Goal: Task Accomplishment & Management: Use online tool/utility

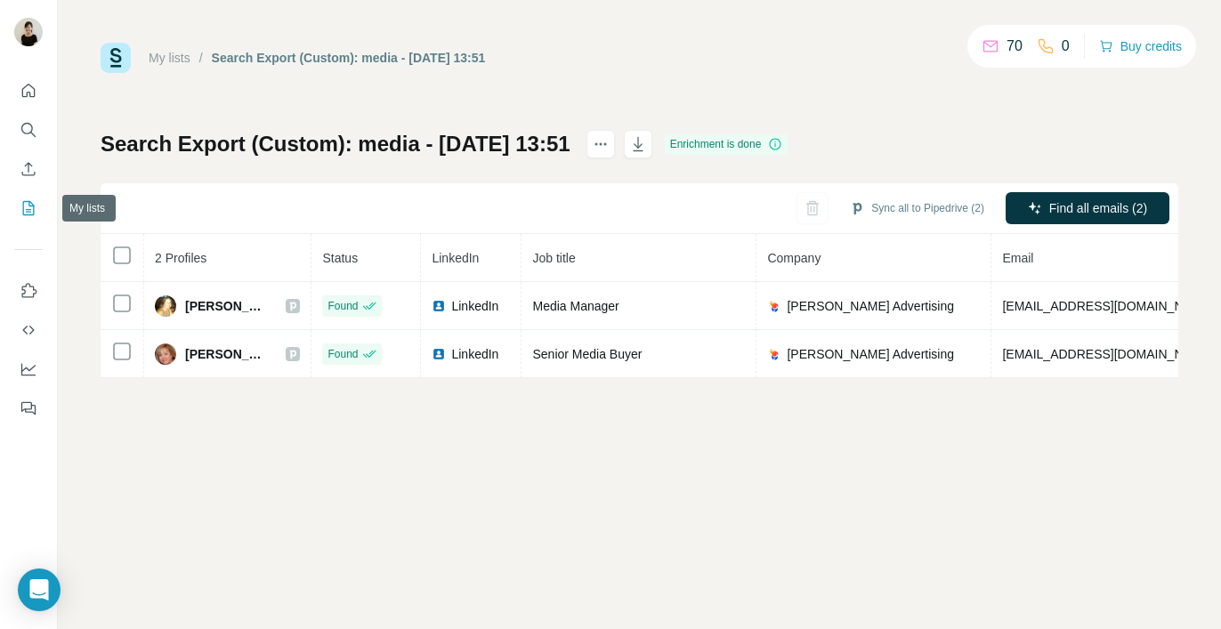
click at [20, 210] on icon "My lists" at bounding box center [29, 208] width 18 height 18
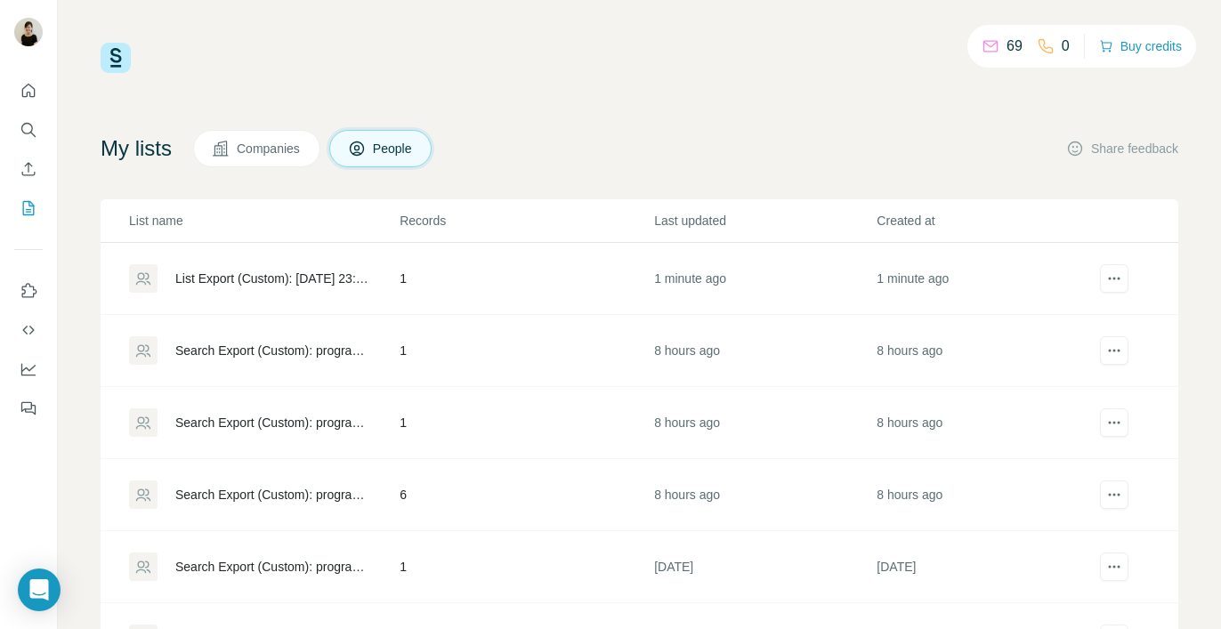
click at [248, 279] on div "List Export (Custom): [DATE] 23:45" at bounding box center [272, 279] width 194 height 18
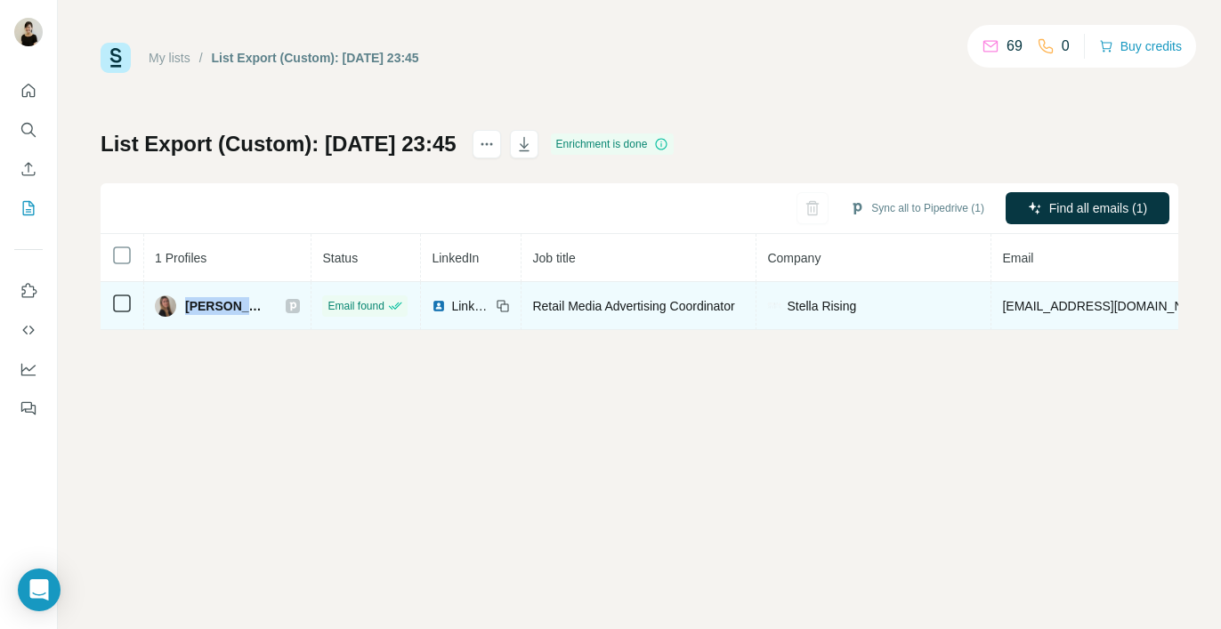
drag, startPoint x: 184, startPoint y: 305, endPoint x: 263, endPoint y: 313, distance: 79.6
click at [263, 314] on div "[PERSON_NAME]" at bounding box center [227, 305] width 145 height 21
copy div "[PERSON_NAME]"
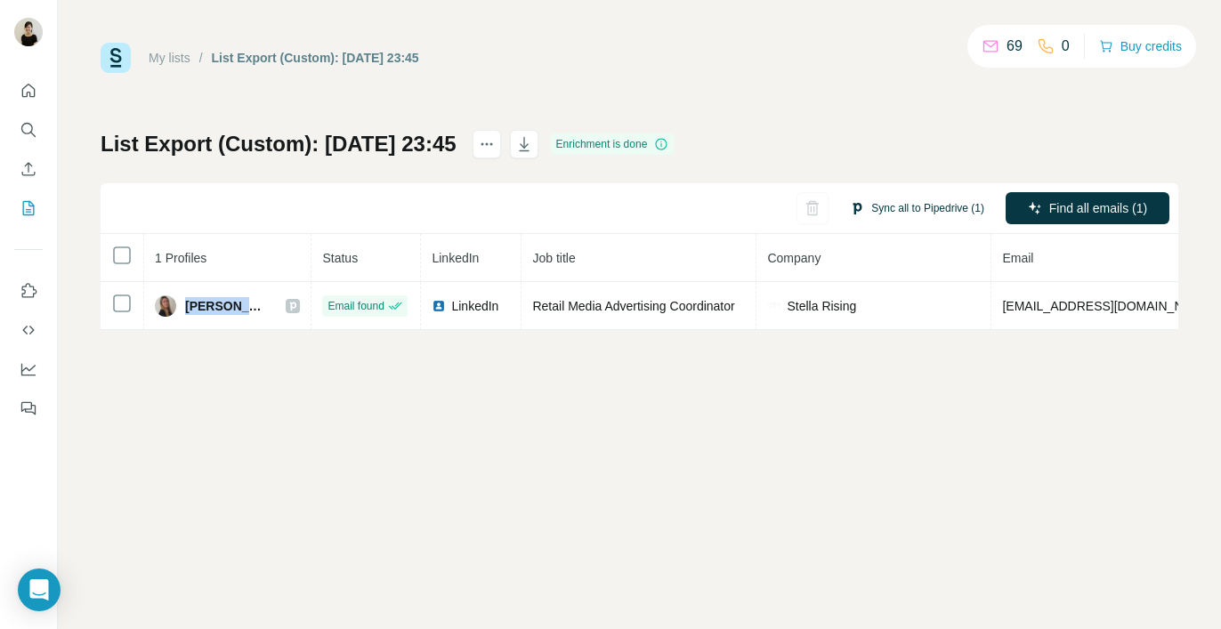
click at [914, 203] on button "Sync all to Pipedrive (1)" at bounding box center [916, 208] width 159 height 27
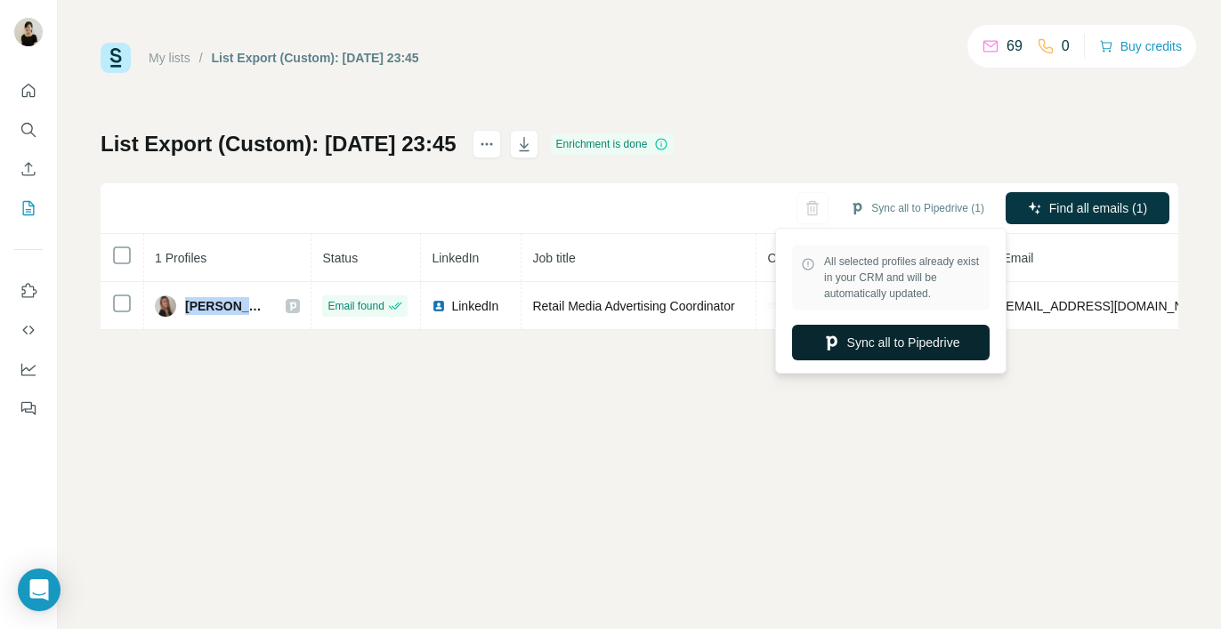
click at [904, 349] on button "Sync all to Pipedrive" at bounding box center [891, 343] width 198 height 36
